Goal: Task Accomplishment & Management: Manage account settings

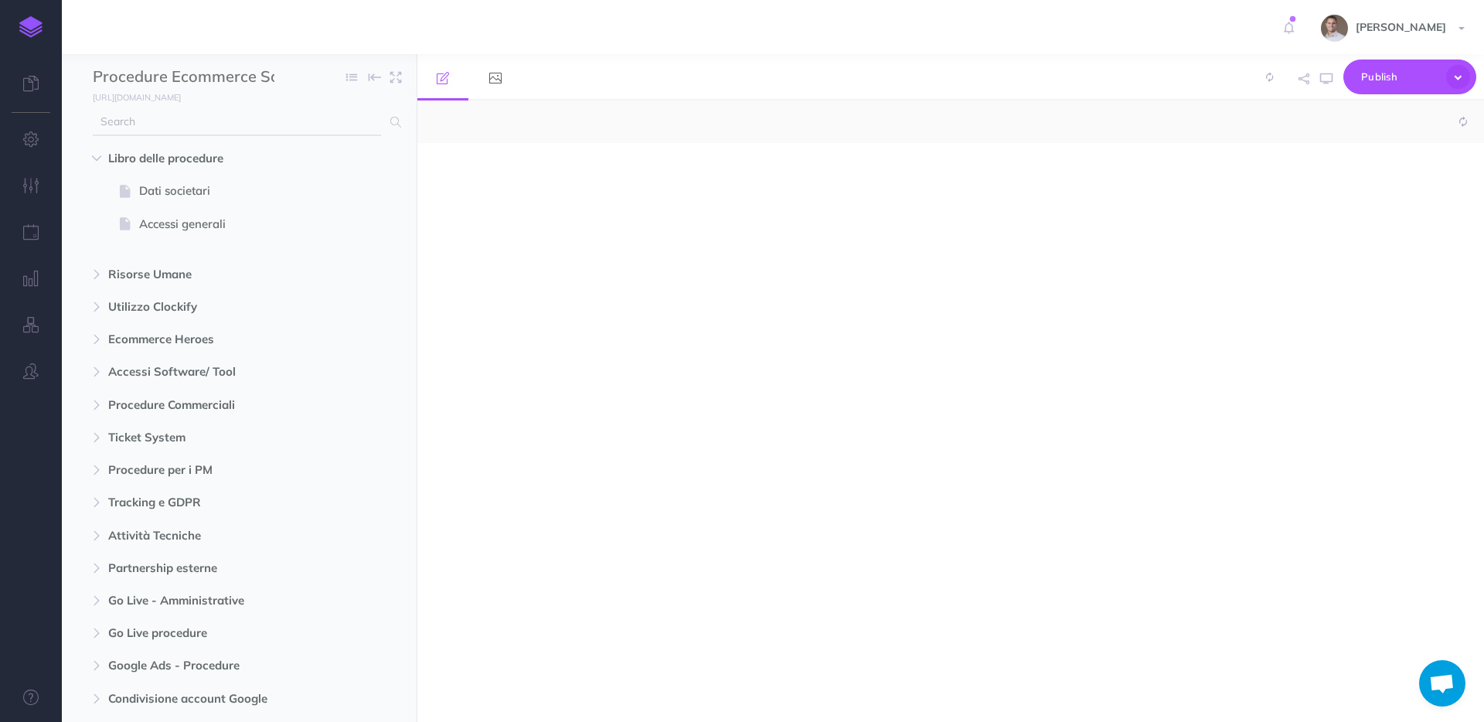
select select "null"
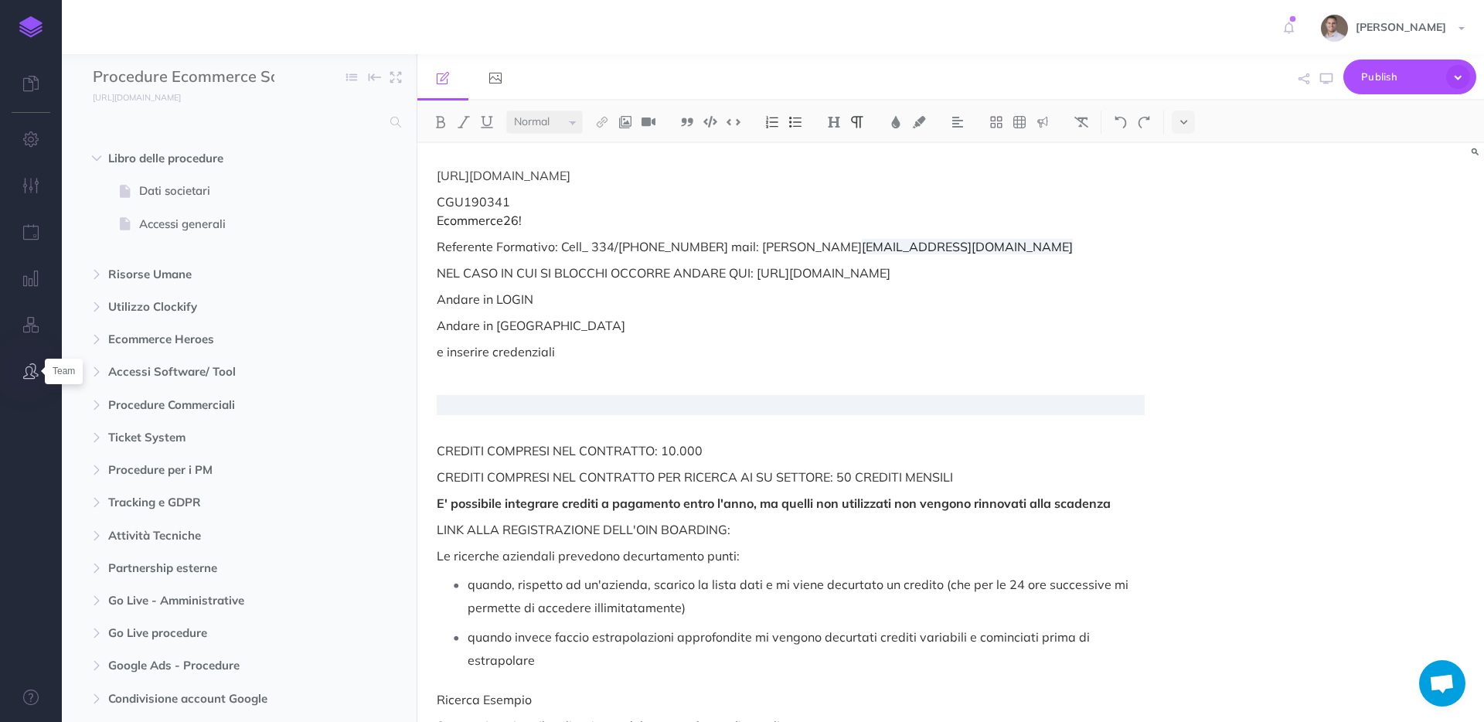
click at [38, 375] on icon "button" at bounding box center [30, 370] width 15 height 15
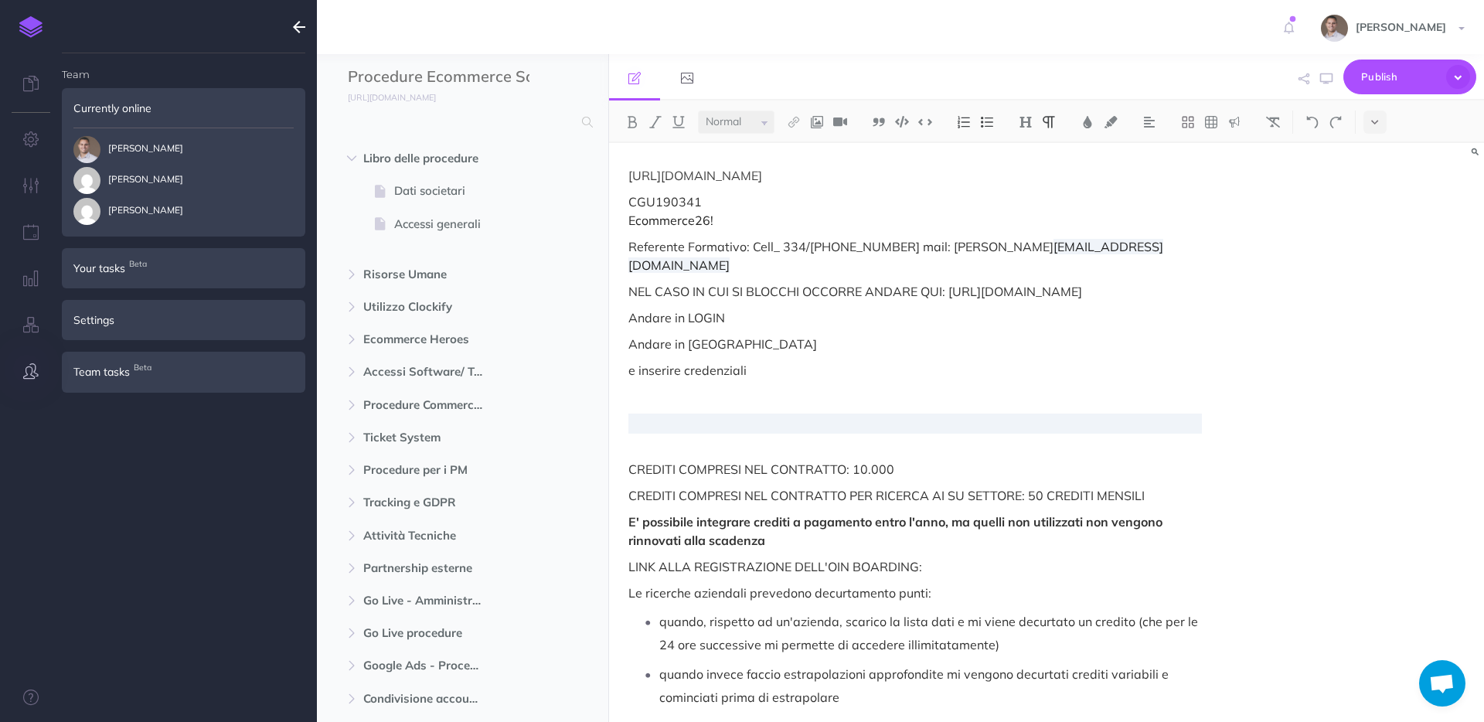
click at [131, 328] on div "Settings" at bounding box center [184, 320] width 244 height 40
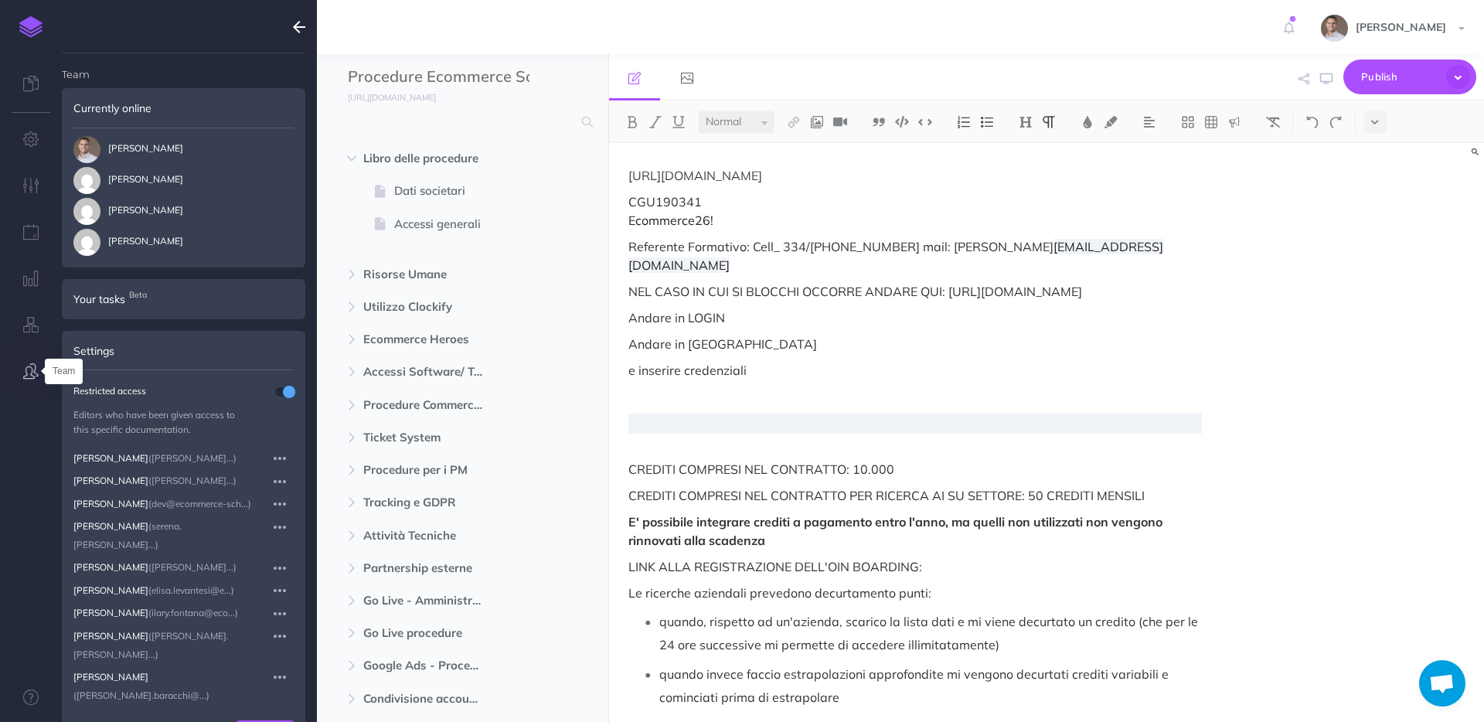
click at [33, 365] on icon "button" at bounding box center [30, 370] width 15 height 15
click at [173, 359] on div "Settings" at bounding box center [184, 351] width 244 height 40
click at [124, 233] on span "jessica" at bounding box center [128, 242] width 110 height 27
click at [122, 237] on span "jessica" at bounding box center [128, 242] width 110 height 27
click at [29, 147] on button "button" at bounding box center [31, 140] width 62 height 46
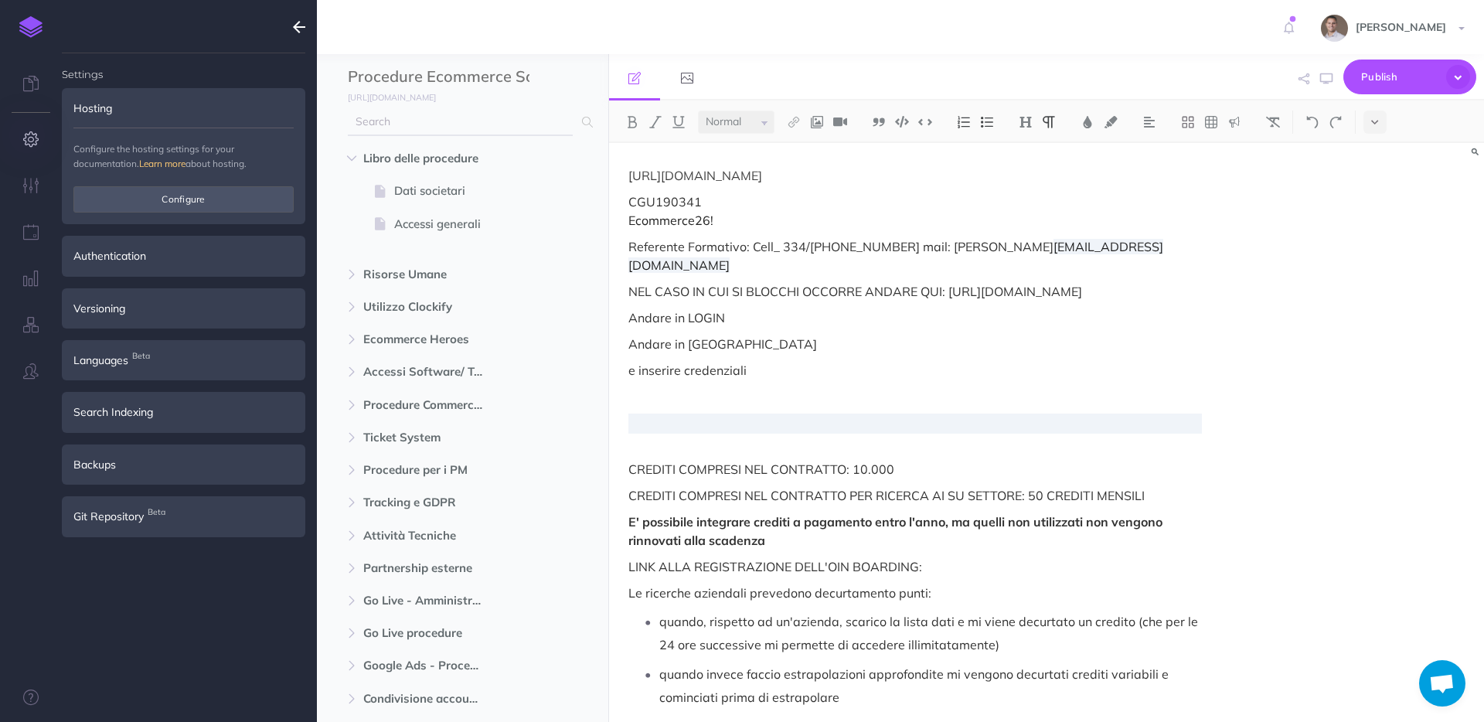
type input "chiara.pellacani@ecommerce-school.it"
click at [152, 264] on div "Authentication" at bounding box center [184, 256] width 244 height 40
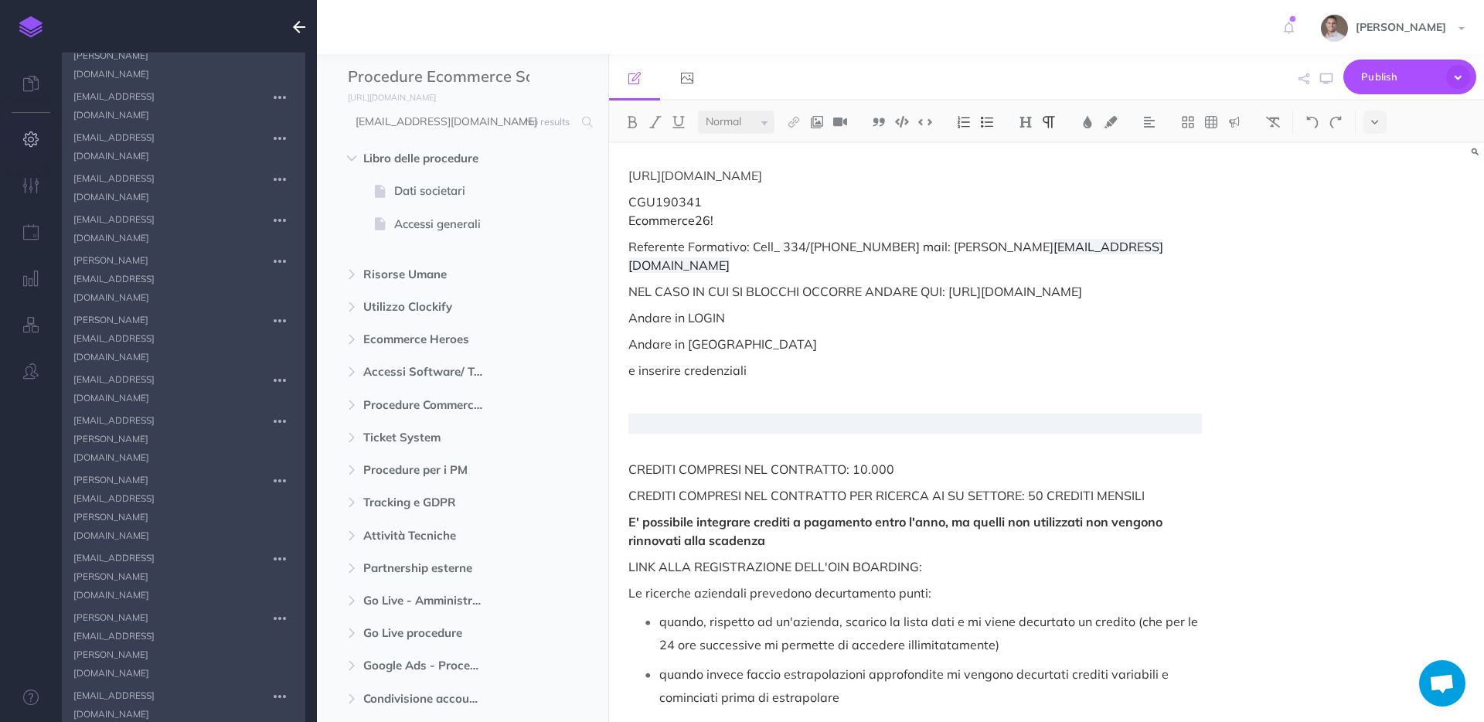
scroll to position [754, 0]
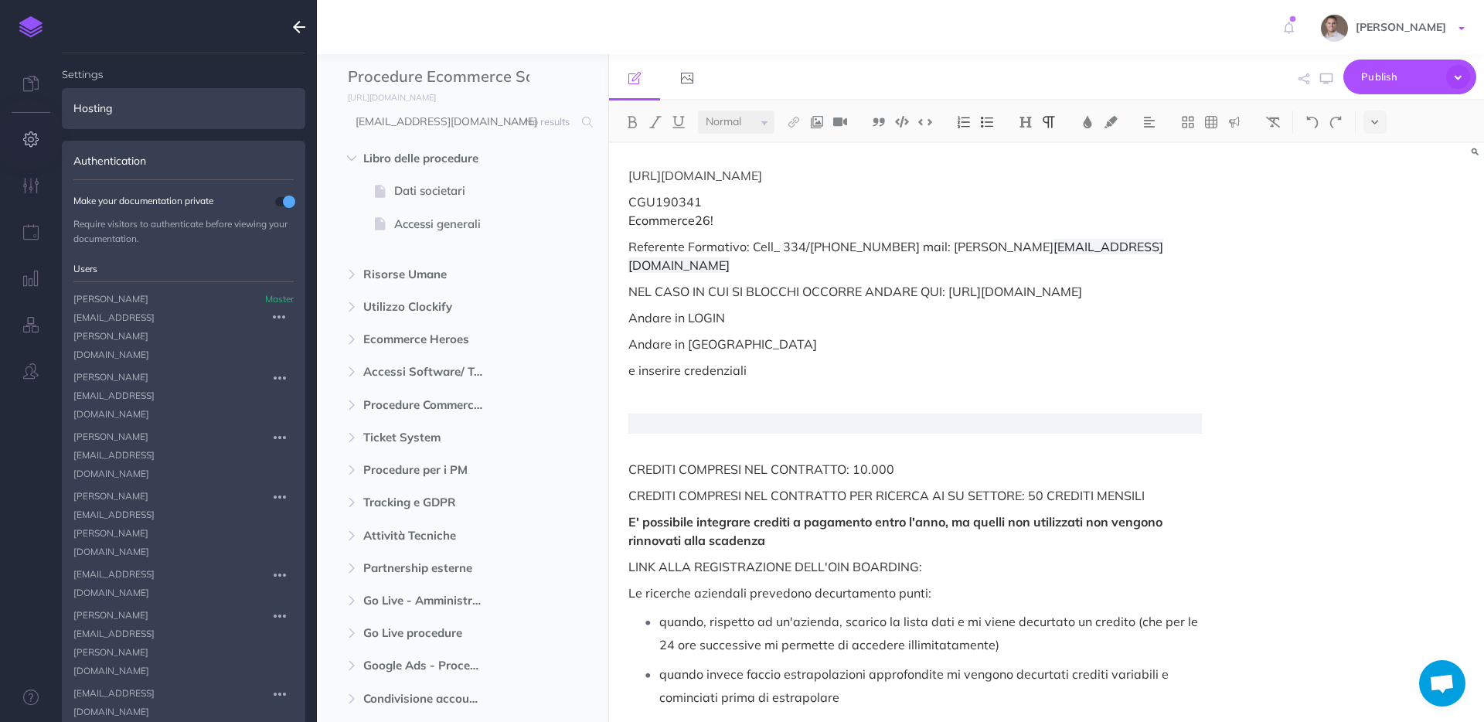
click at [1153, 27] on span at bounding box center [1462, 28] width 6 height 3
click at [1153, 89] on link "Account Settings" at bounding box center [1372, 86] width 193 height 27
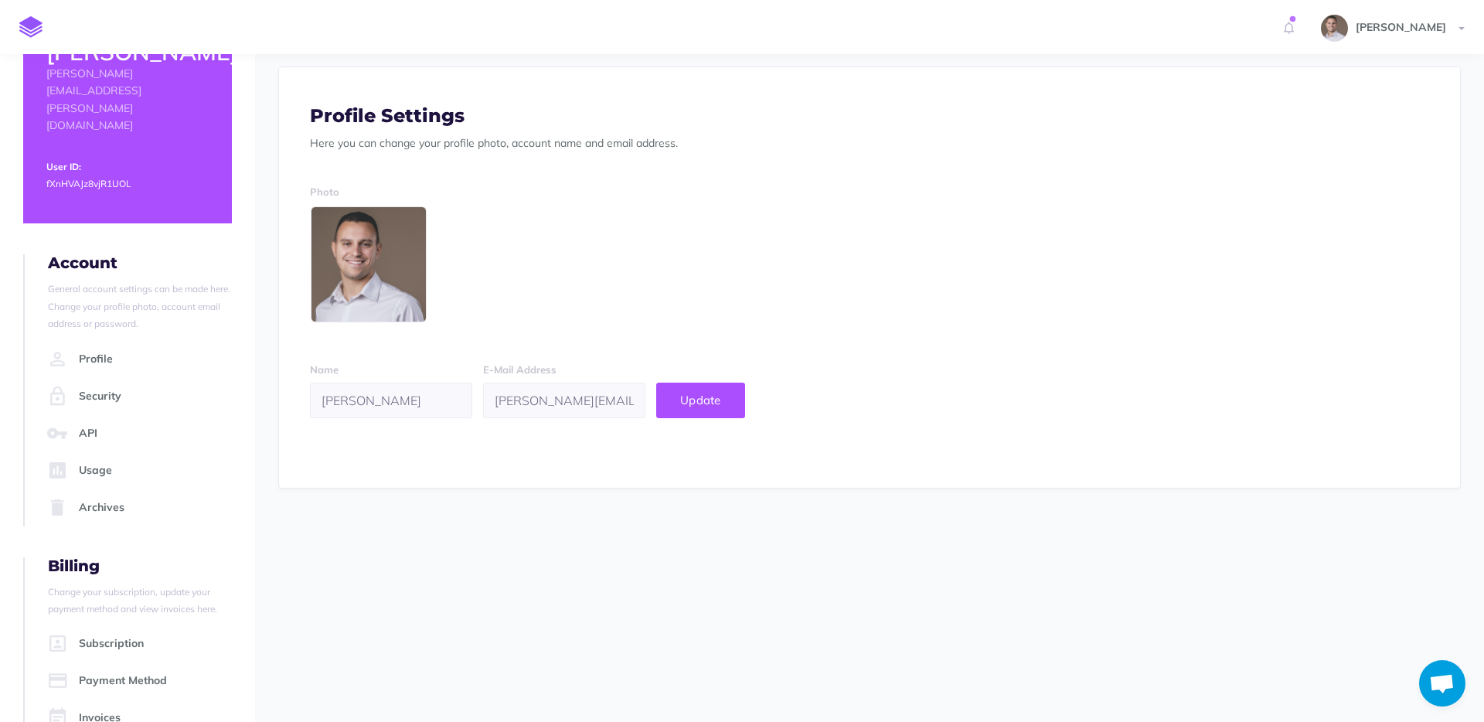
scroll to position [73, 0]
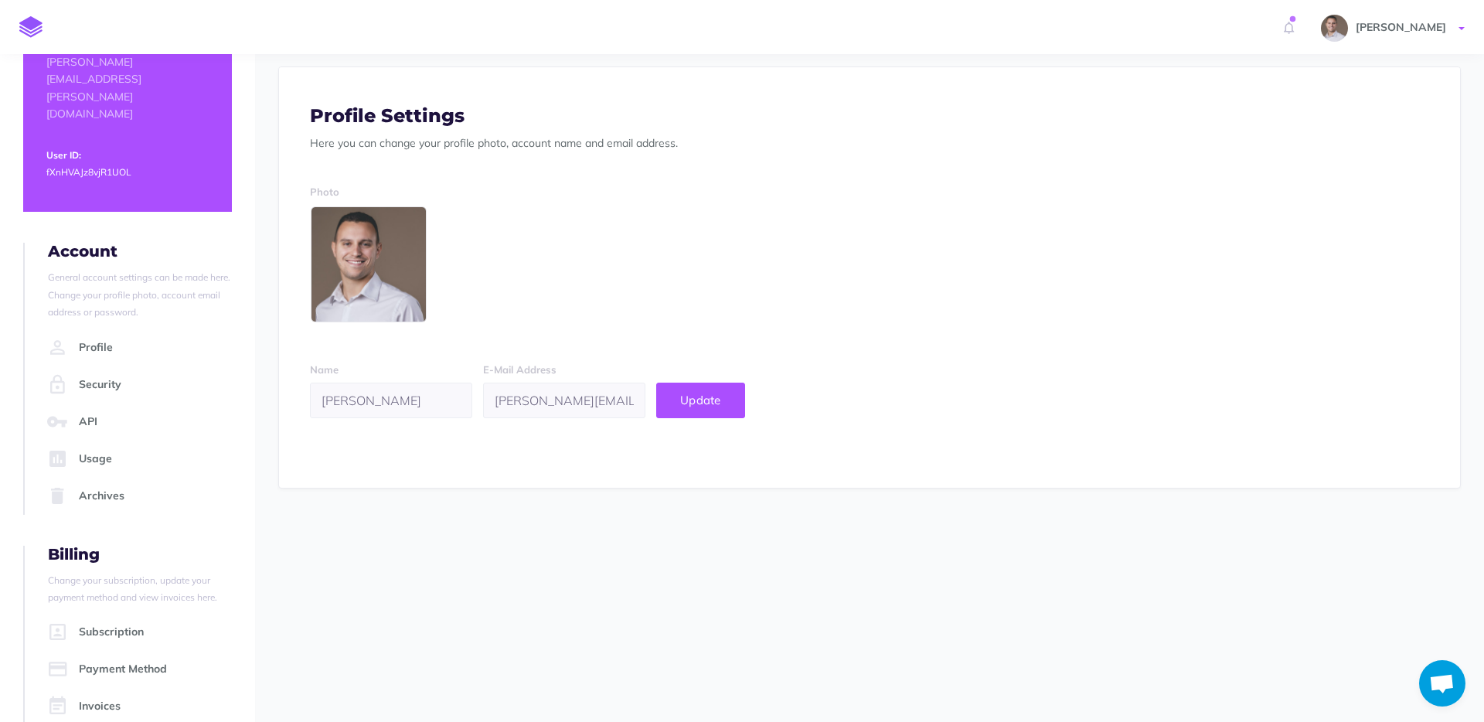
click at [1393, 28] on span "[PERSON_NAME]" at bounding box center [1401, 27] width 106 height 14
click at [1358, 138] on link "Ecommerce School" at bounding box center [1372, 137] width 193 height 27
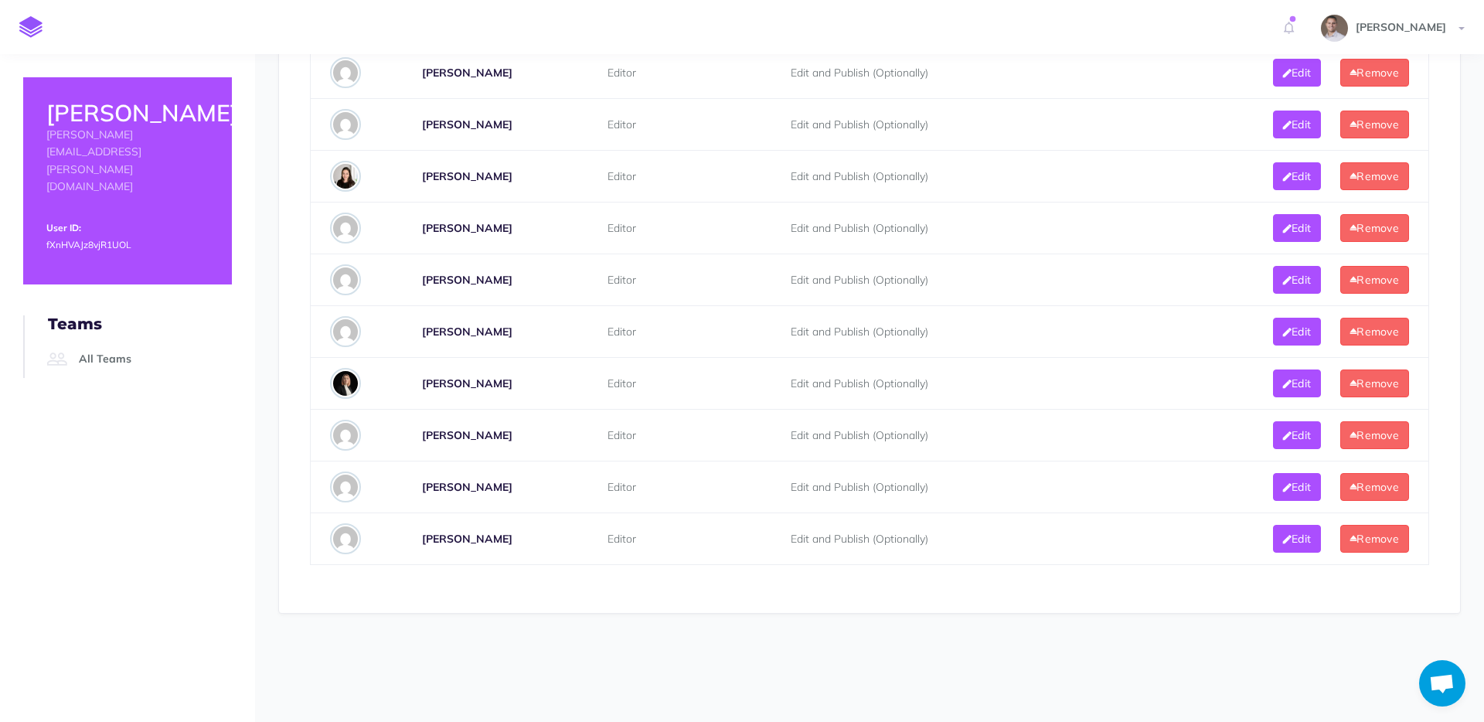
scroll to position [1027, 0]
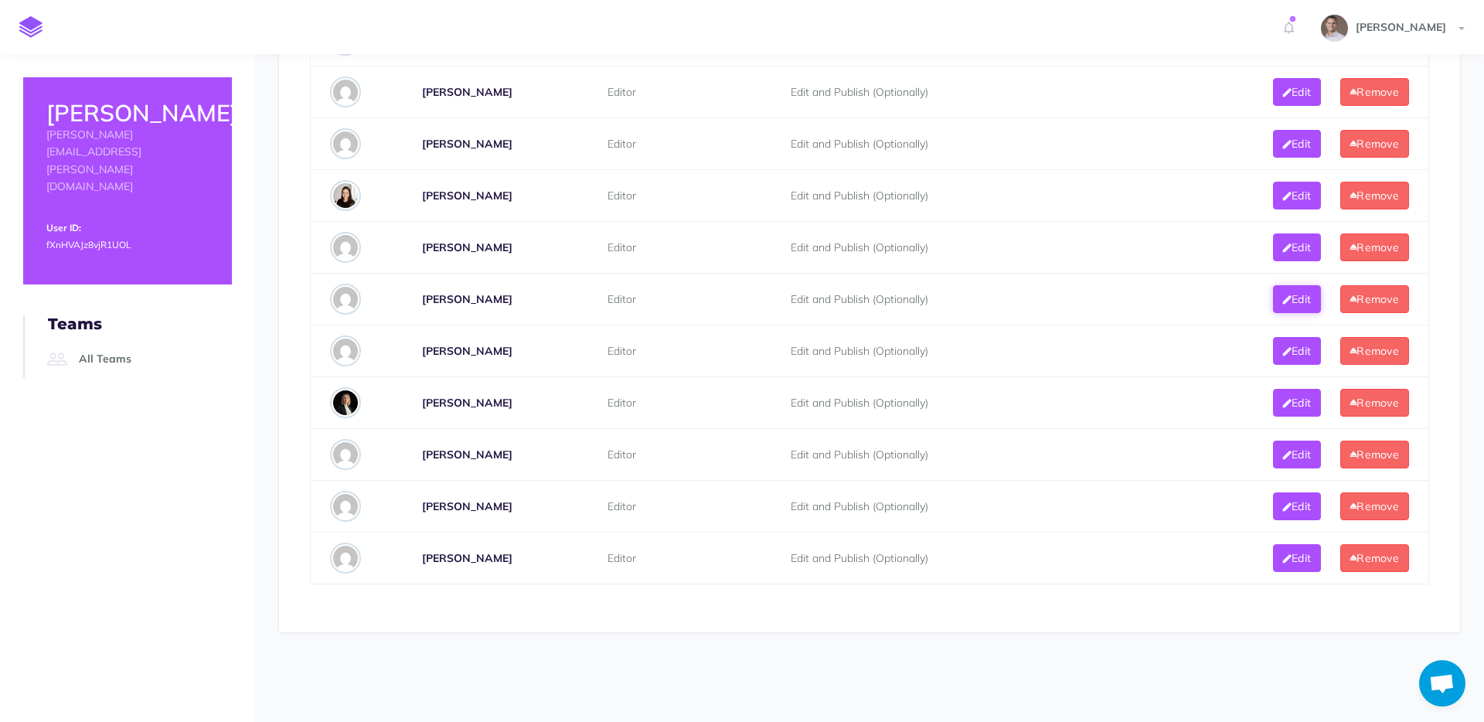
click at [1273, 298] on button "Edit" at bounding box center [1297, 299] width 48 height 28
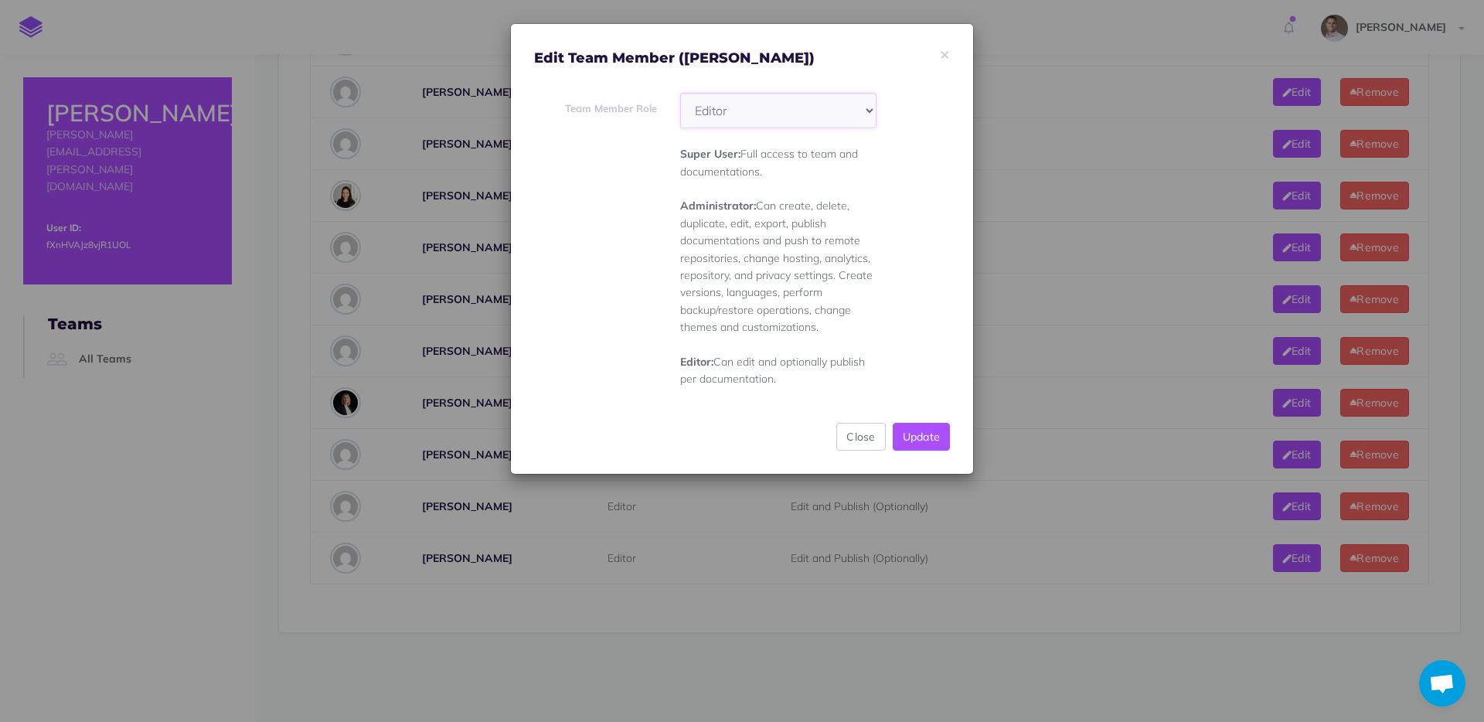
click at [768, 114] on select "Super User Administrator Editor" at bounding box center [778, 111] width 196 height 36
click at [680, 93] on select "Super User Administrator Editor" at bounding box center [778, 111] width 196 height 36
click at [932, 431] on button "Update" at bounding box center [922, 437] width 58 height 28
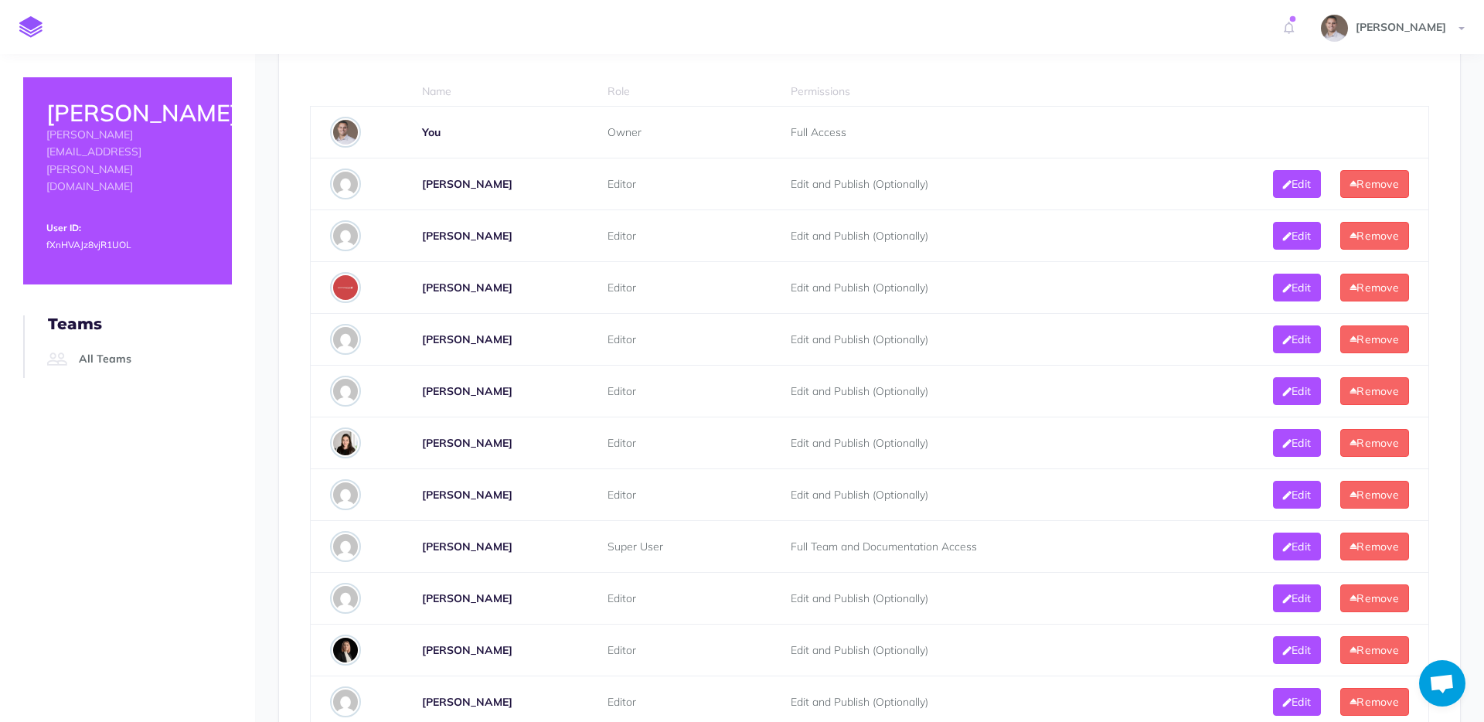
scroll to position [779, 0]
click at [1283, 547] on icon at bounding box center [1287, 548] width 9 height 11
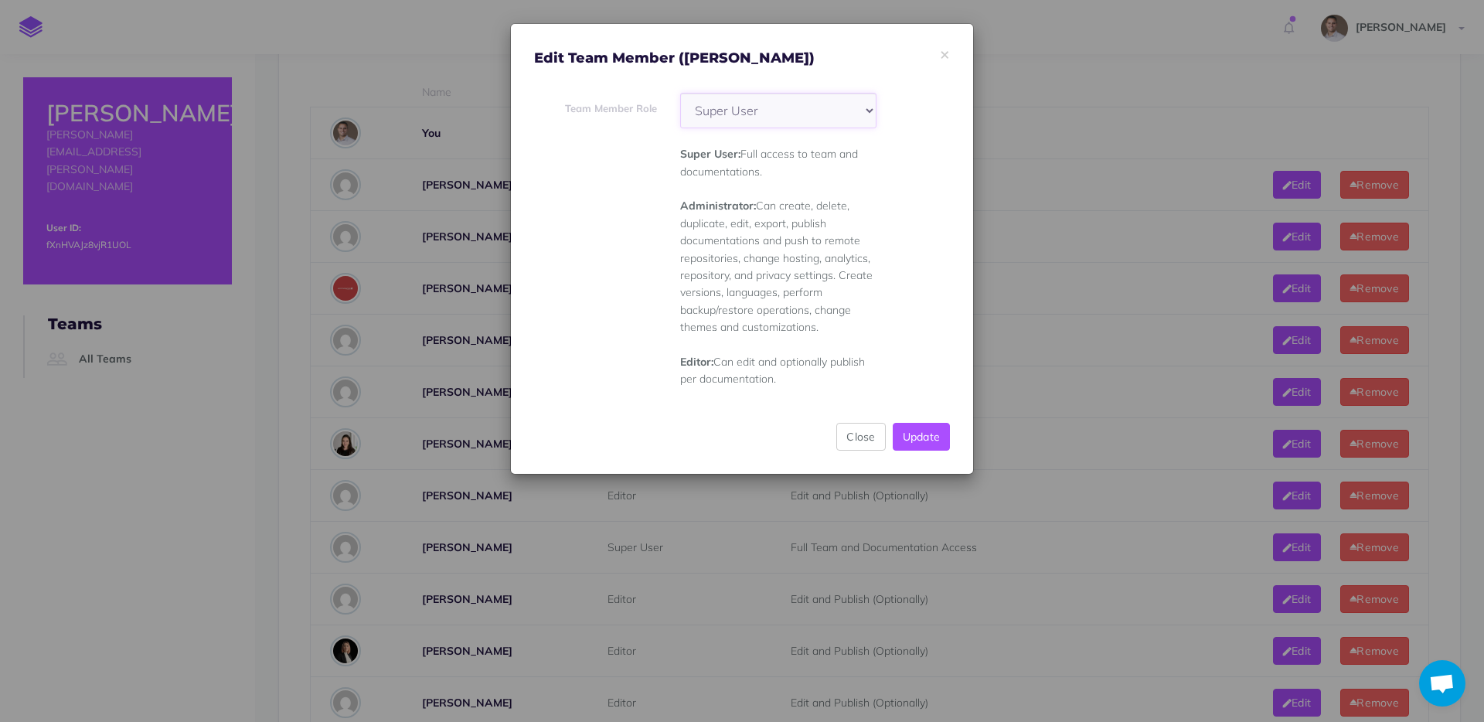
click at [775, 102] on select "Super User Administrator Editor" at bounding box center [778, 111] width 196 height 36
select select "admin"
click at [680, 93] on select "Super User Administrator Editor" at bounding box center [778, 111] width 196 height 36
click at [924, 435] on button "Update" at bounding box center [922, 437] width 58 height 28
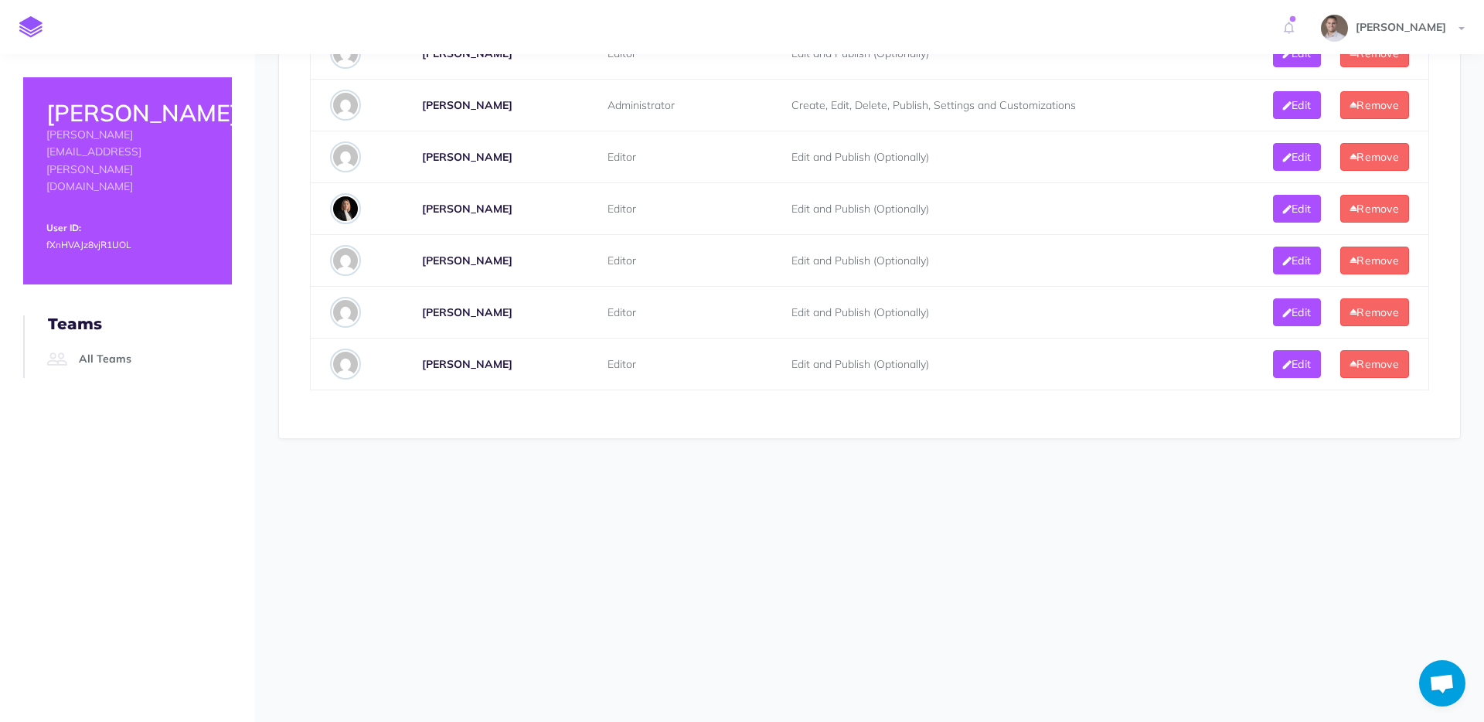
scroll to position [1240, 0]
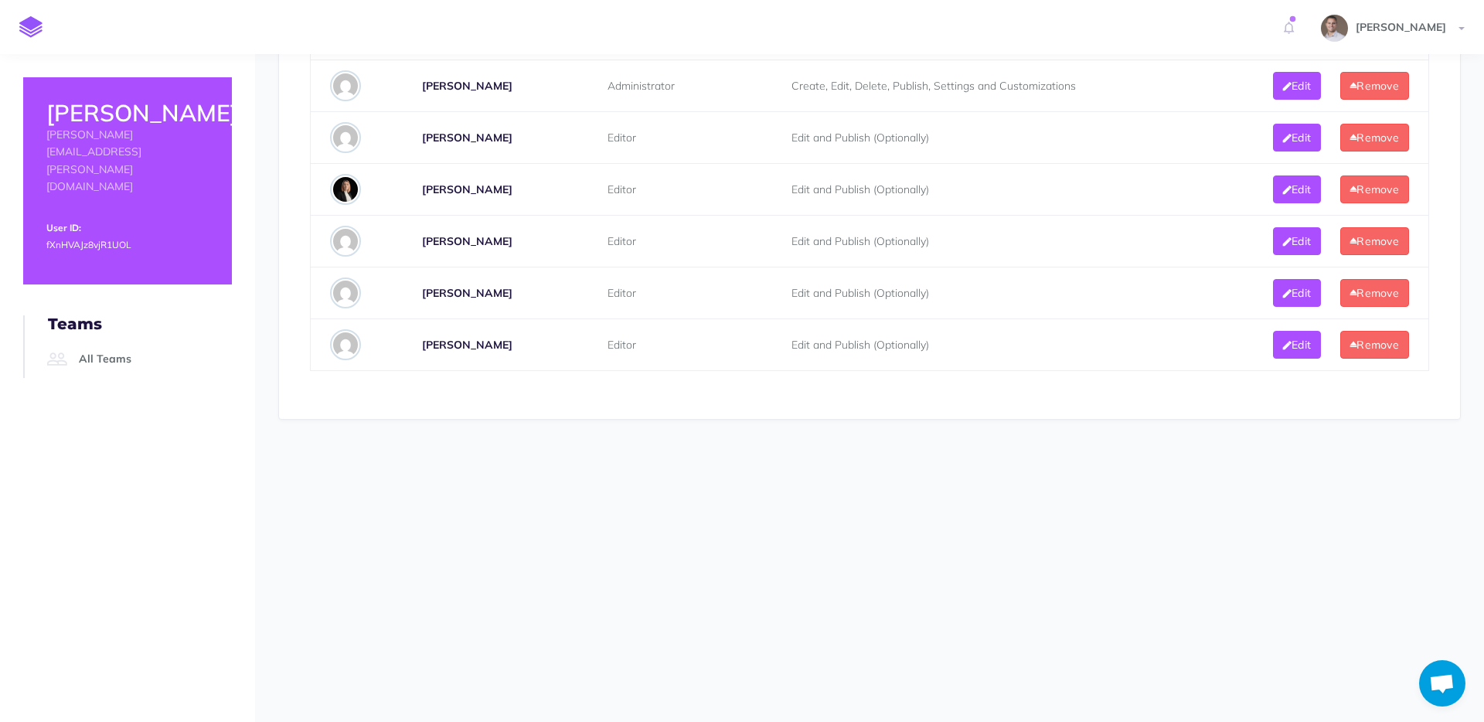
click at [353, 191] on img at bounding box center [345, 189] width 31 height 31
click at [1366, 186] on button "Remove" at bounding box center [1375, 190] width 69 height 28
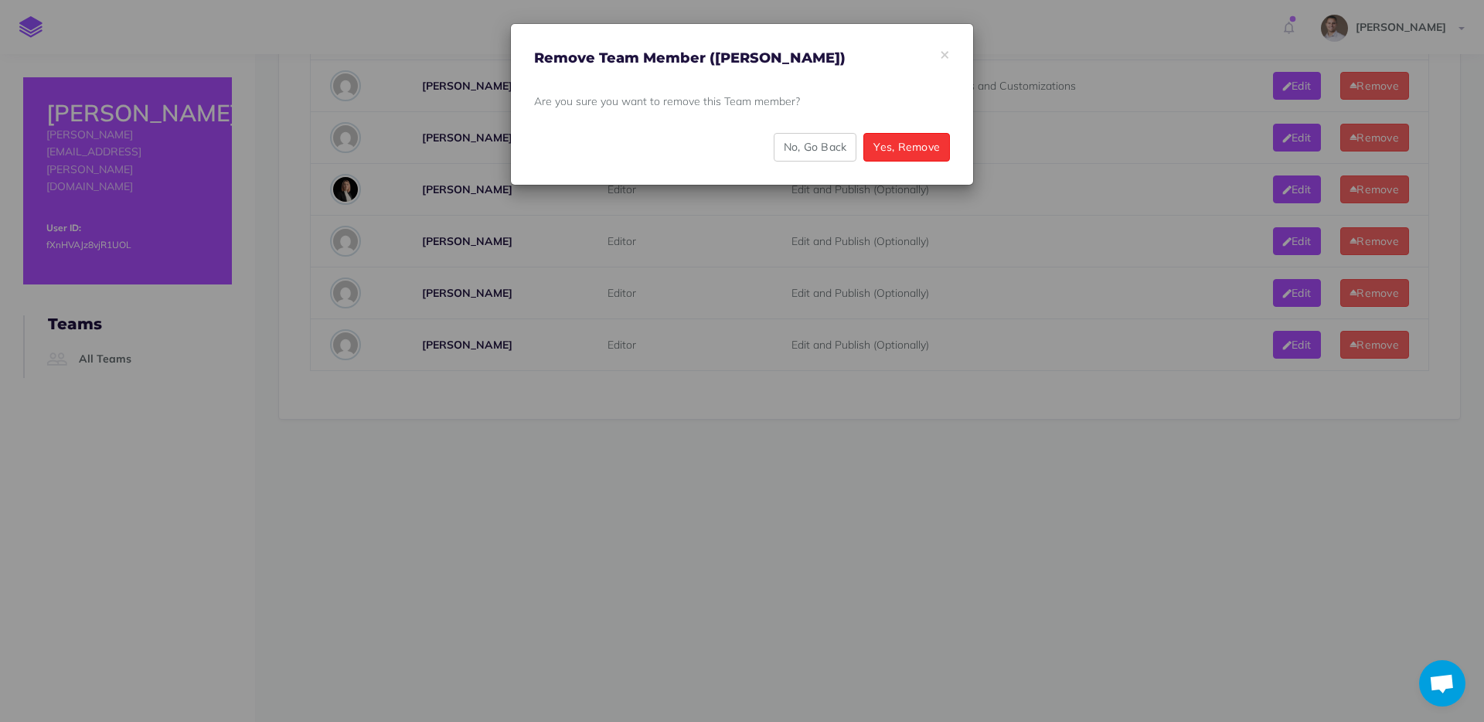
click at [914, 156] on button "Yes, Remove" at bounding box center [907, 147] width 87 height 28
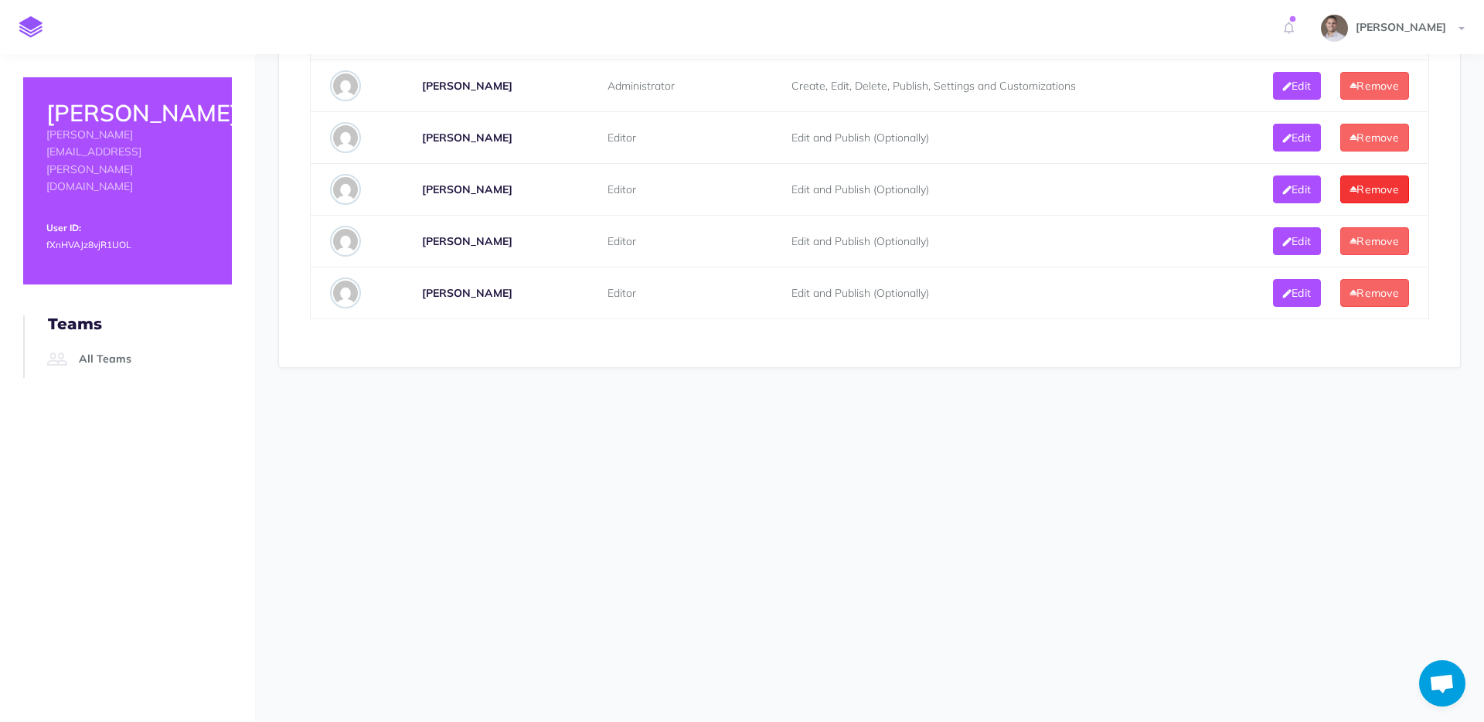
click at [1368, 184] on button "Remove" at bounding box center [1375, 190] width 69 height 28
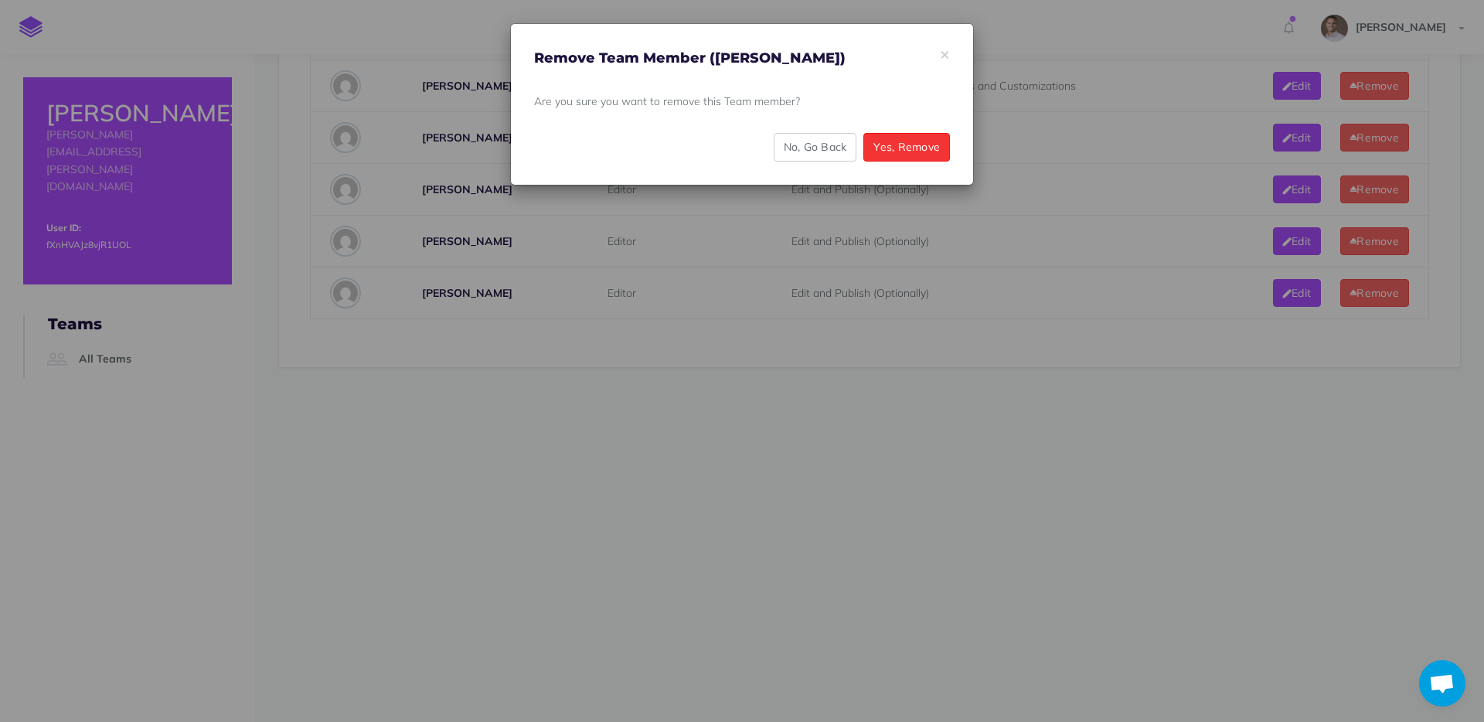
click at [900, 153] on button "Yes, Remove" at bounding box center [907, 147] width 87 height 28
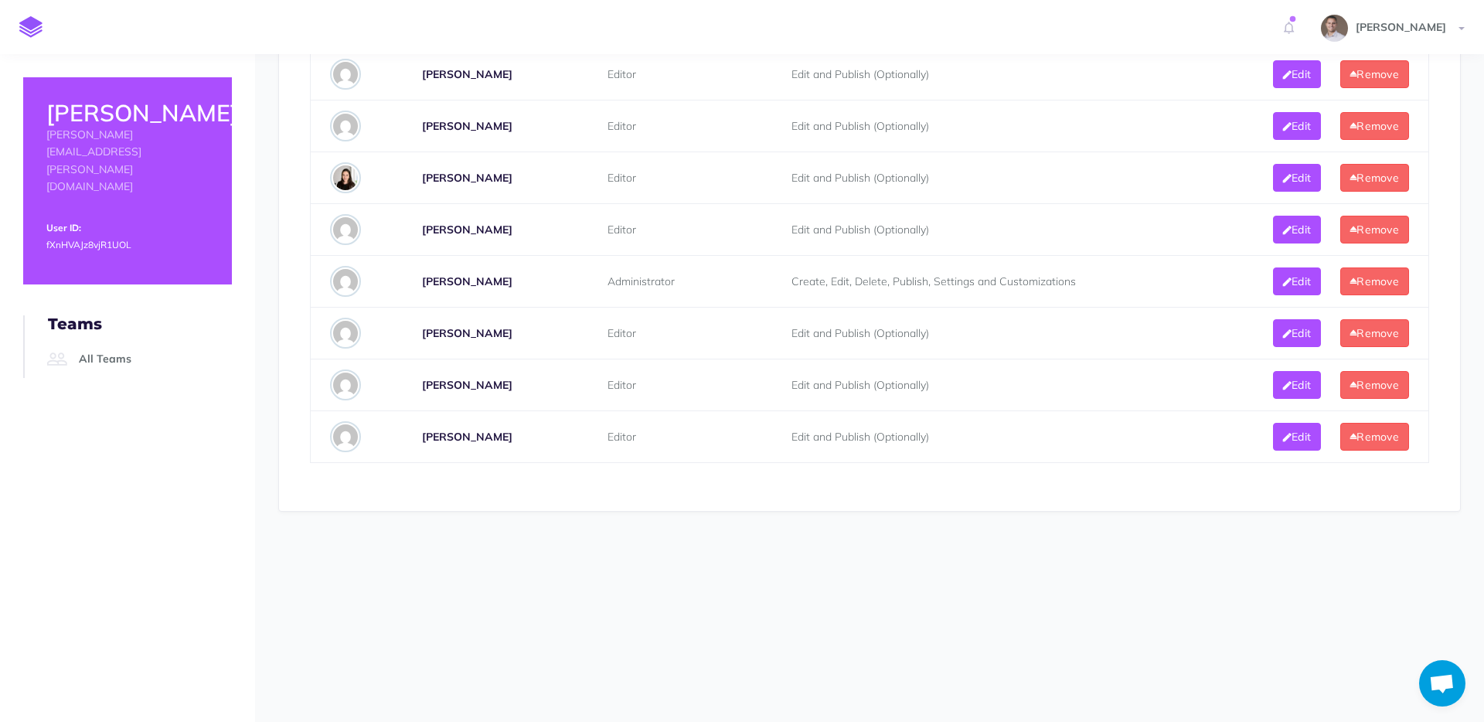
scroll to position [1046, 0]
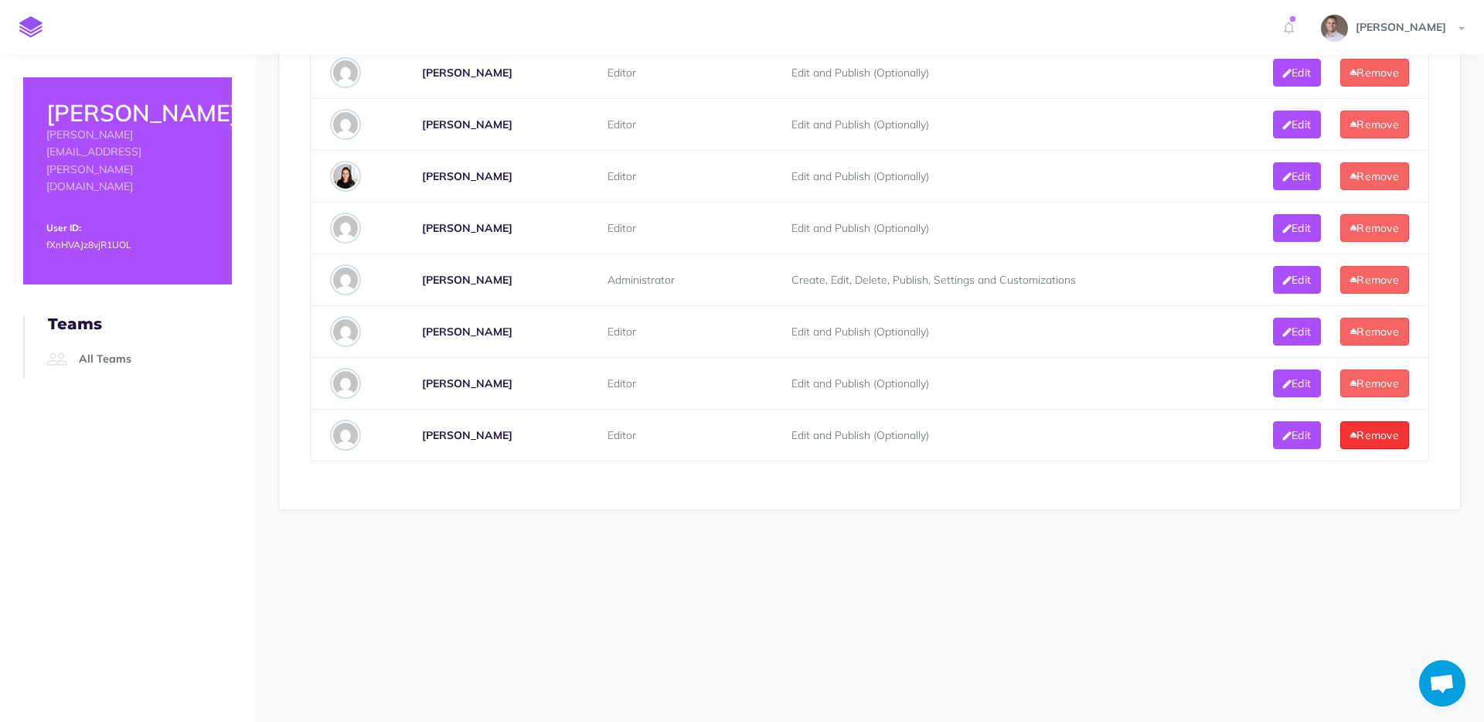
click at [1385, 435] on button "Remove" at bounding box center [1375, 435] width 69 height 28
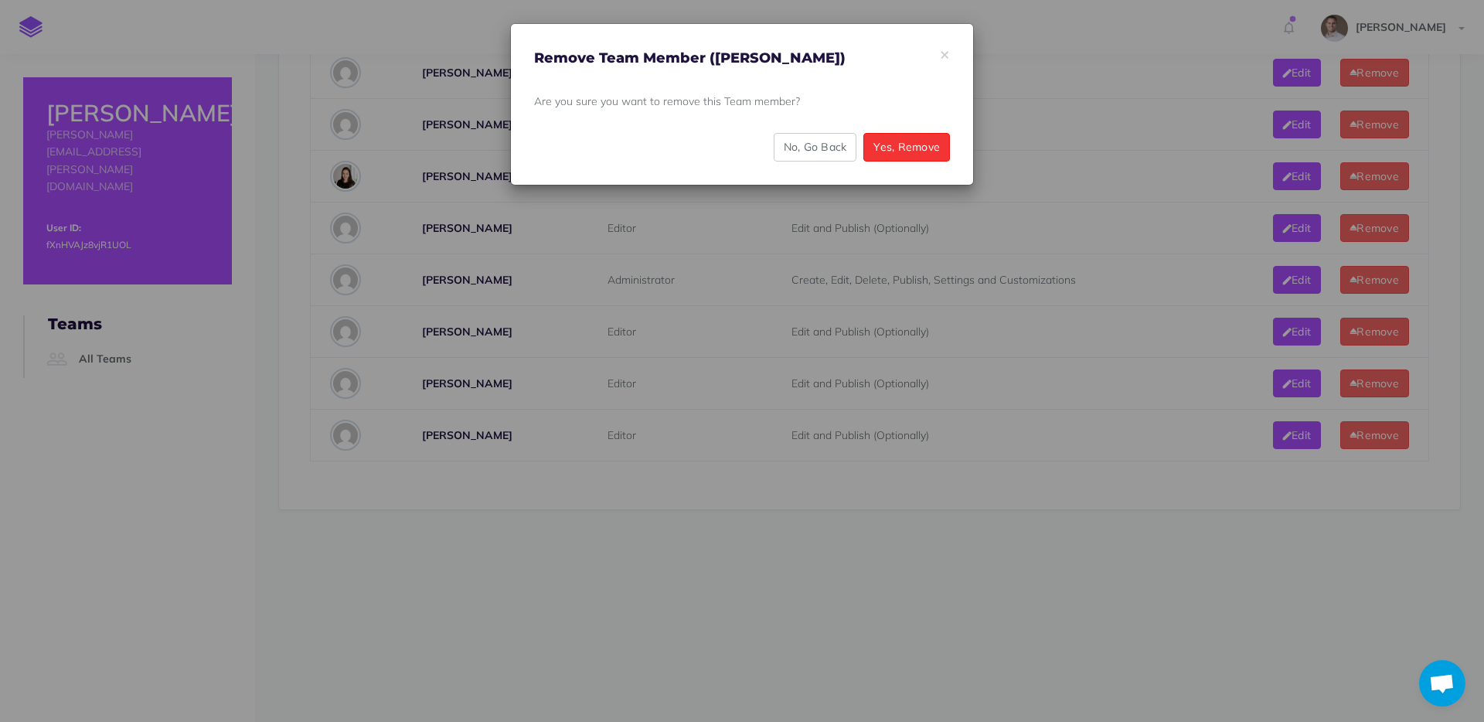
click at [938, 150] on button "Yes, Remove" at bounding box center [907, 147] width 87 height 28
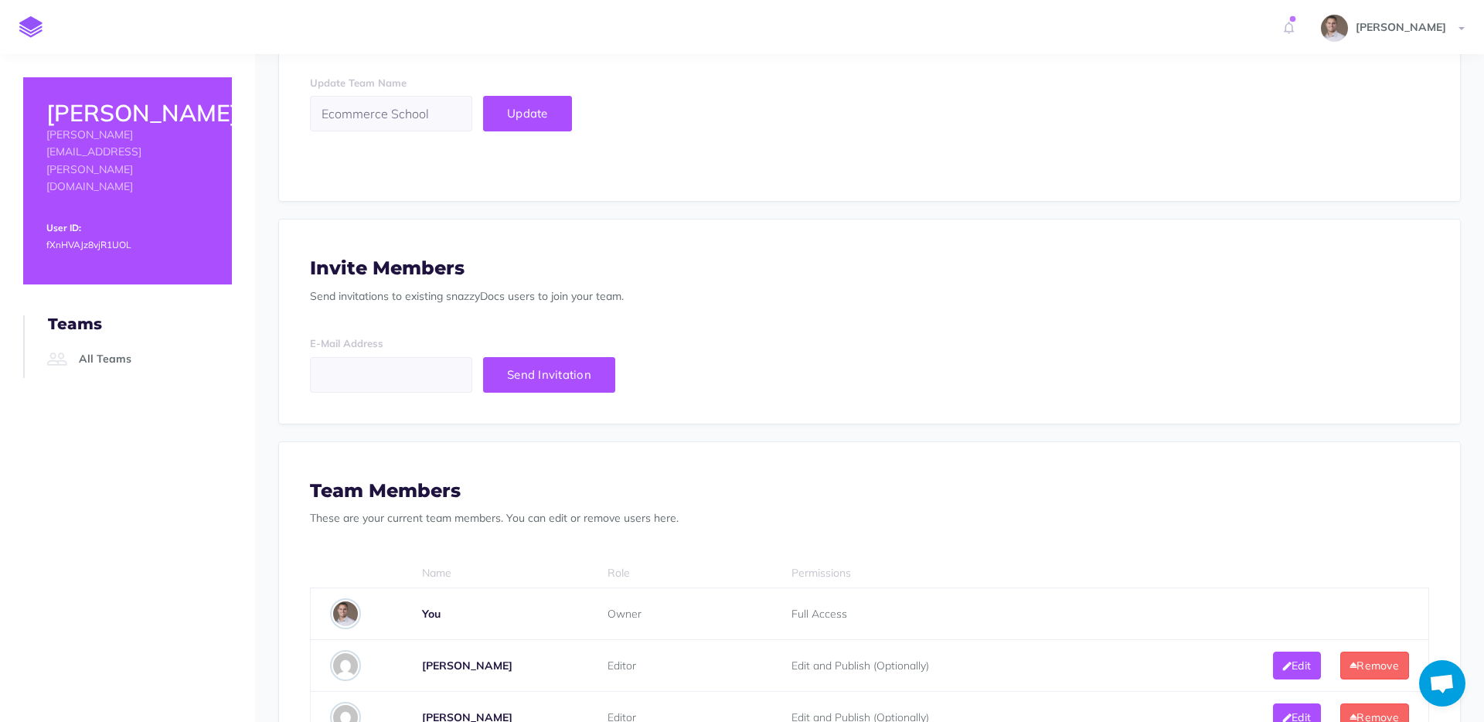
scroll to position [0, 0]
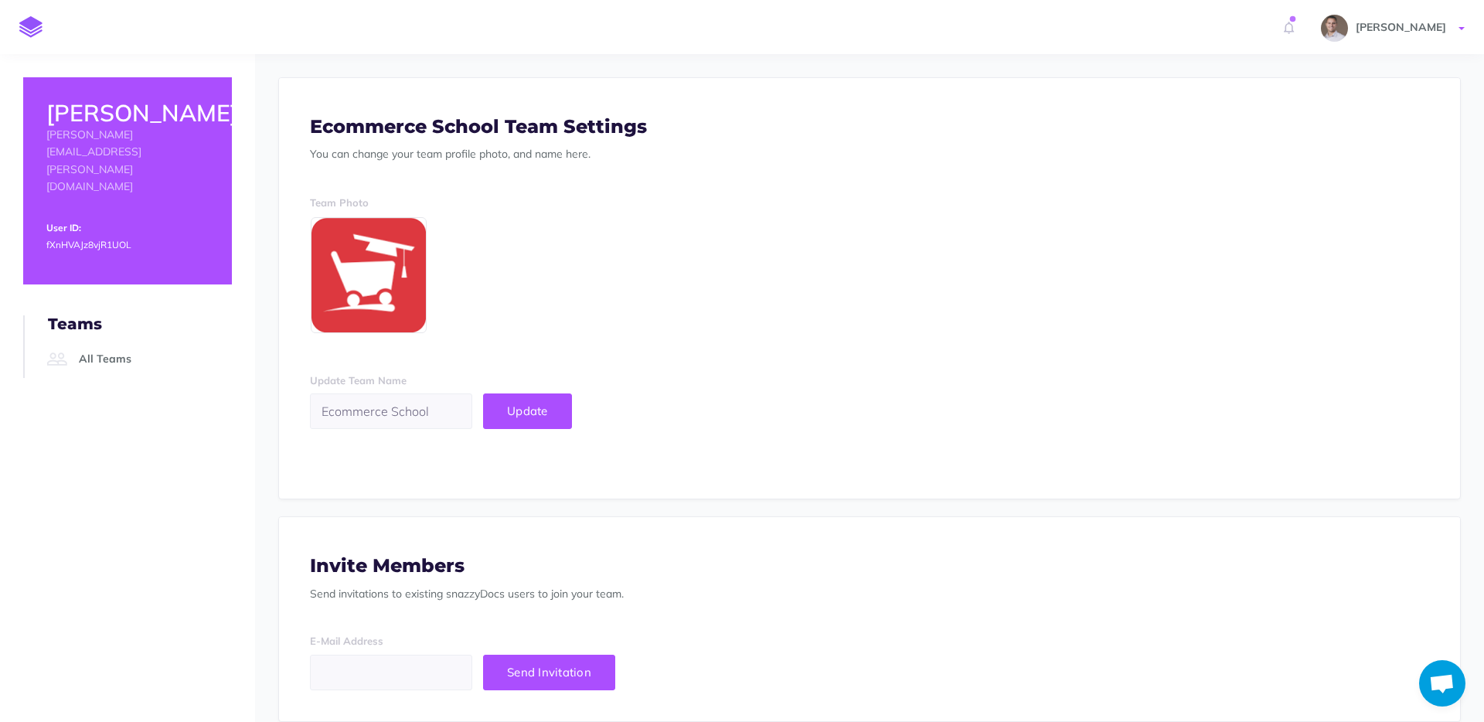
click at [1425, 24] on span "[PERSON_NAME]" at bounding box center [1401, 27] width 106 height 14
click at [1327, 78] on link "Account Settings" at bounding box center [1372, 86] width 193 height 27
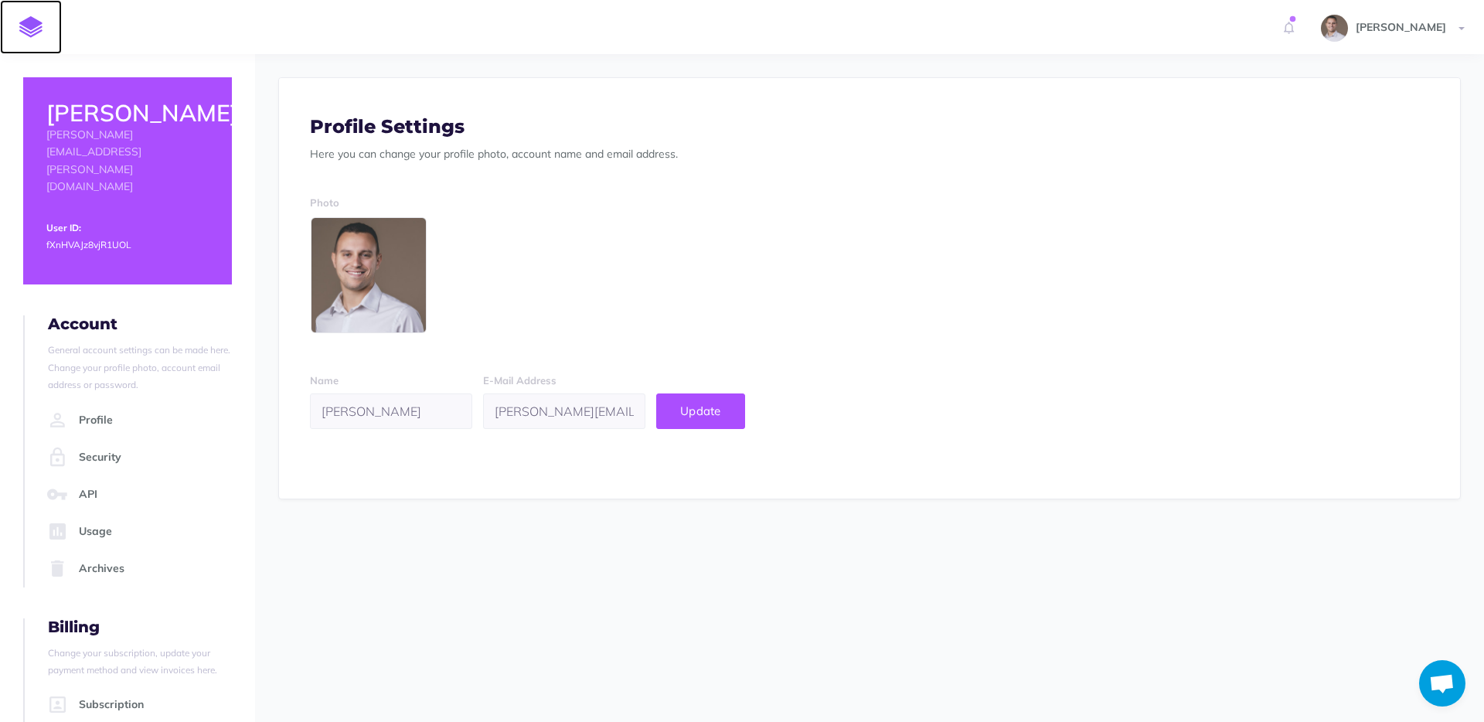
click at [43, 29] on img at bounding box center [30, 27] width 23 height 22
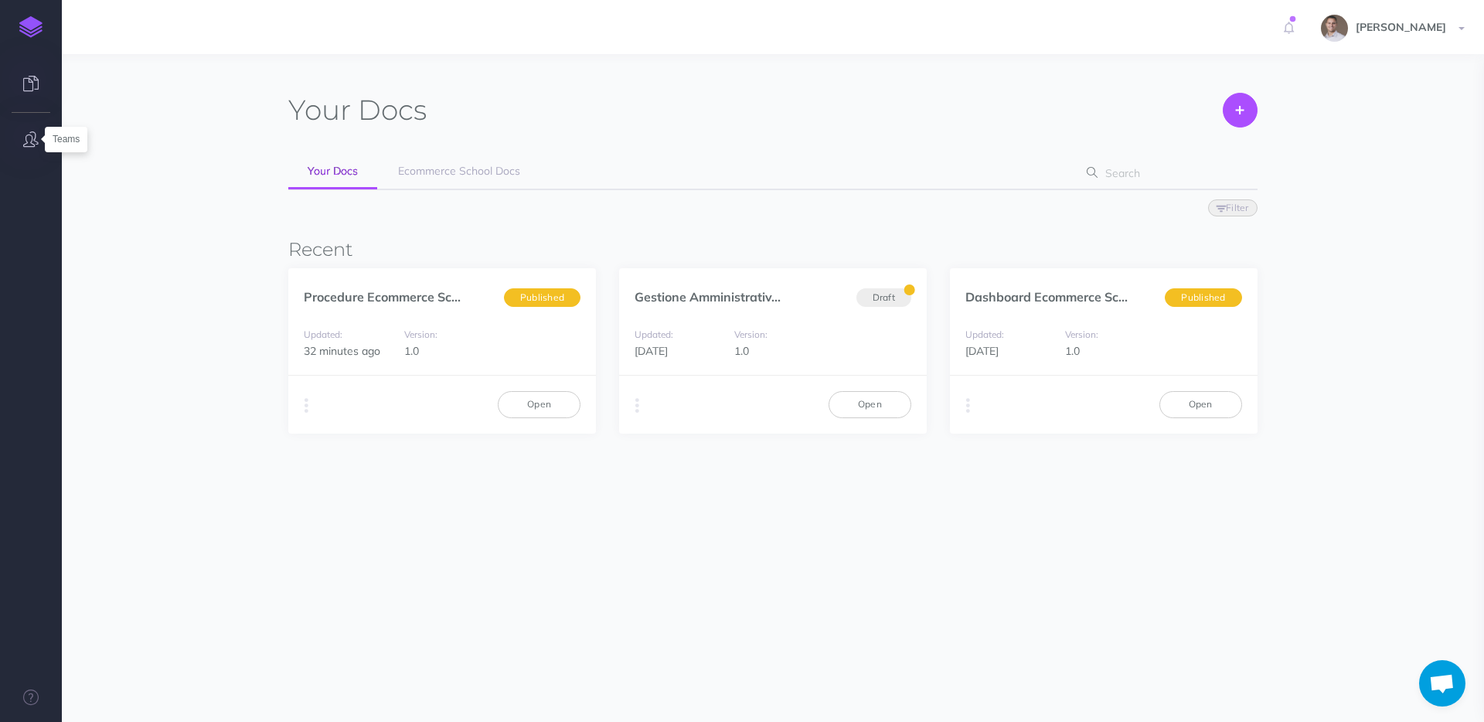
click at [35, 138] on icon "button" at bounding box center [30, 138] width 15 height 15
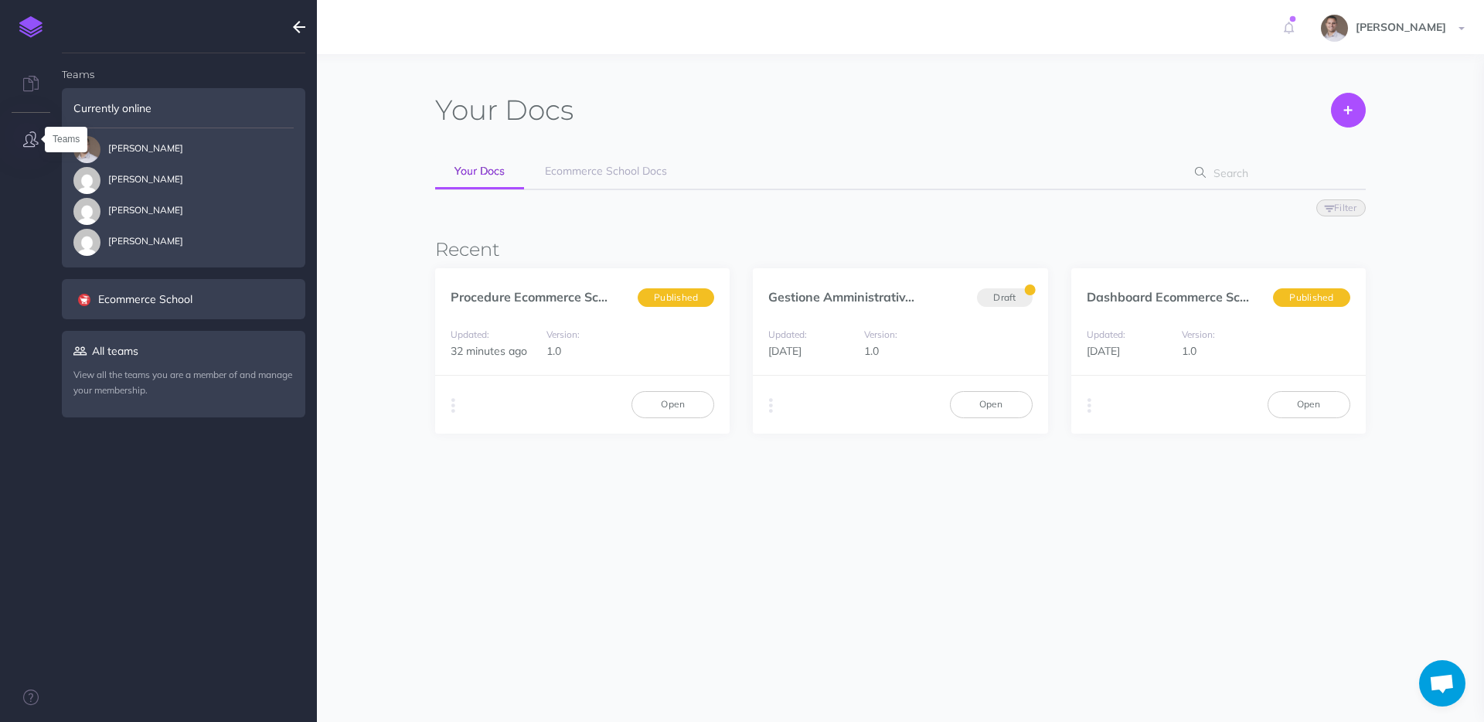
click at [35, 138] on icon "button" at bounding box center [30, 138] width 15 height 15
click at [1409, 34] on link "[PERSON_NAME]" at bounding box center [1395, 27] width 179 height 54
click at [1348, 85] on link "Account Settings" at bounding box center [1372, 86] width 193 height 27
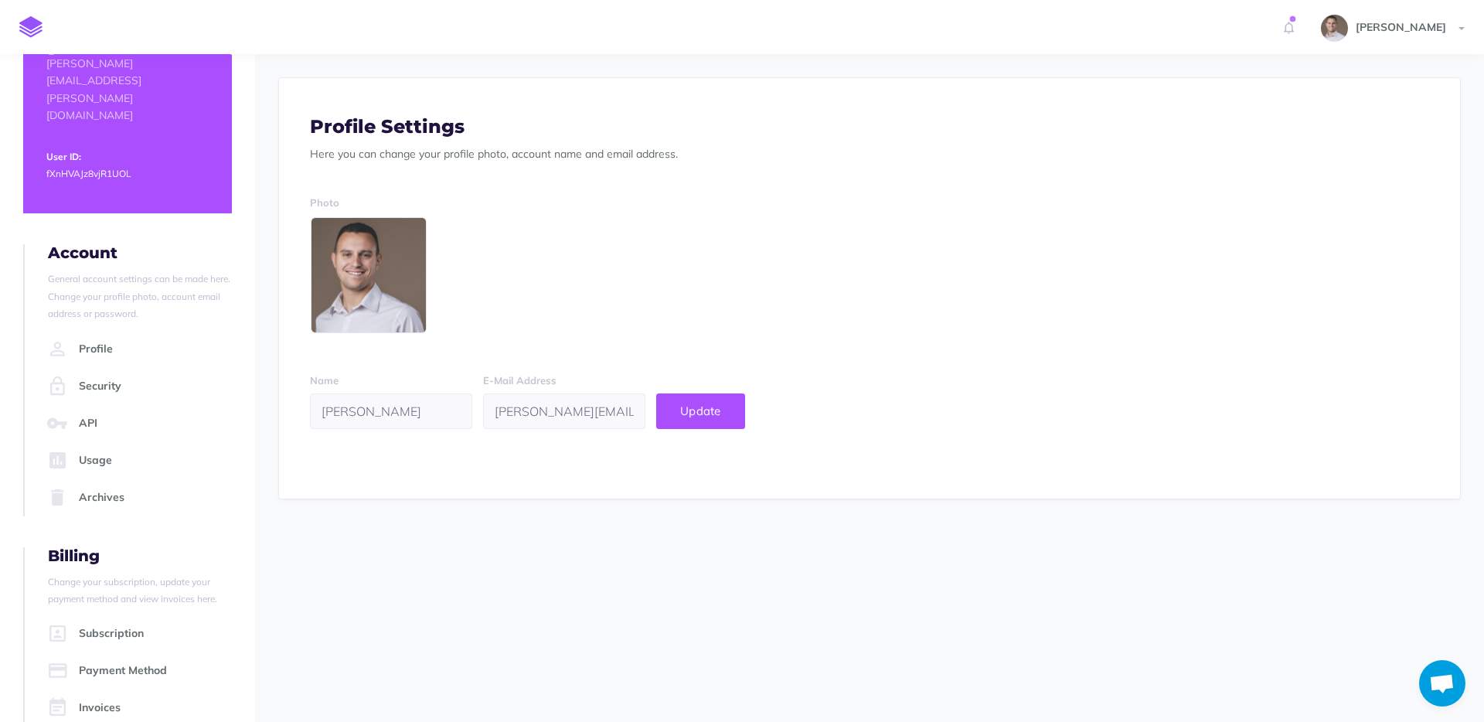
scroll to position [73, 0]
click at [111, 688] on link "Invoices" at bounding box center [137, 706] width 189 height 37
